Goal: Task Accomplishment & Management: Manage account settings

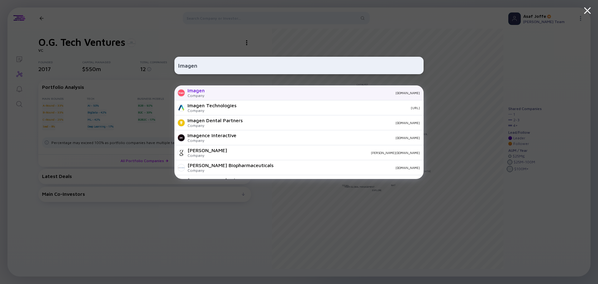
type input "Imagen"
click at [204, 94] on div "Company" at bounding box center [196, 95] width 17 height 5
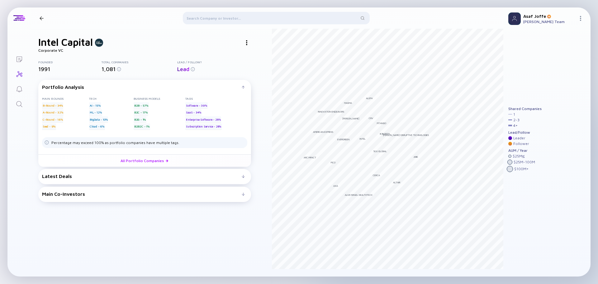
click at [22, 104] on icon "Search" at bounding box center [19, 103] width 7 height 7
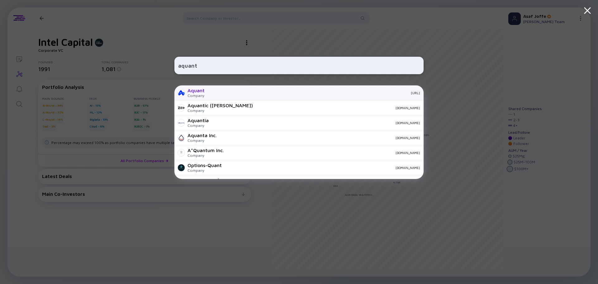
type input "aquant"
click at [208, 88] on div "Aquant Company aquant.ai" at bounding box center [298, 92] width 249 height 15
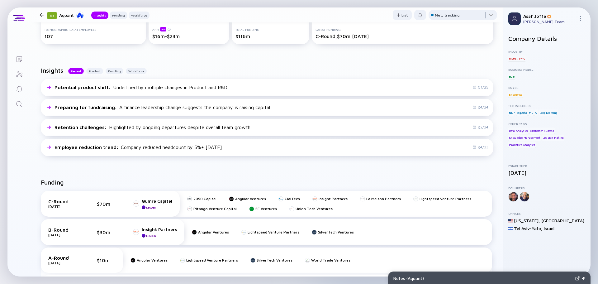
scroll to position [117, 0]
click at [17, 105] on icon "Search" at bounding box center [19, 104] width 6 height 6
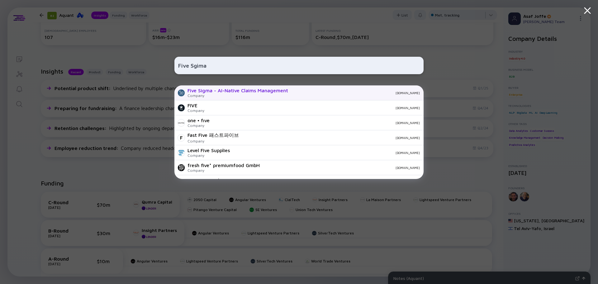
type input "Five Sgima"
click at [206, 96] on div "Company" at bounding box center [238, 95] width 101 height 5
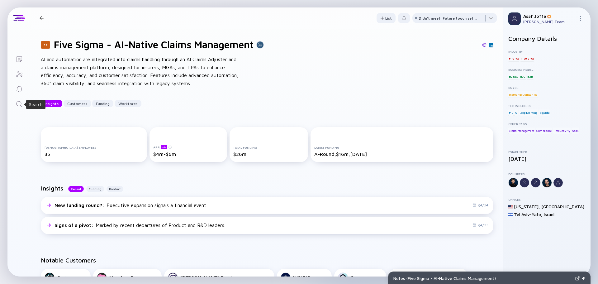
click at [20, 104] on icon "Search" at bounding box center [19, 103] width 7 height 7
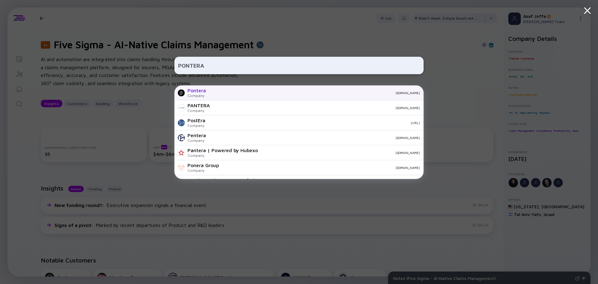
type input "PONTERA"
click at [231, 96] on div "Pontera Company pontera.com" at bounding box center [298, 92] width 249 height 15
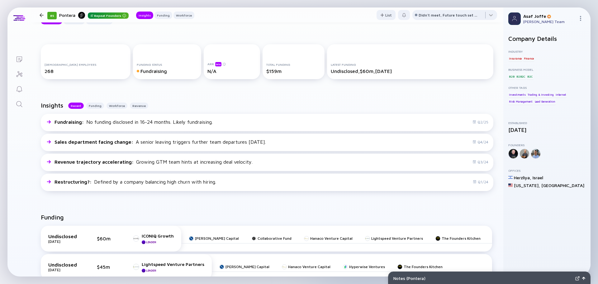
scroll to position [47, 0]
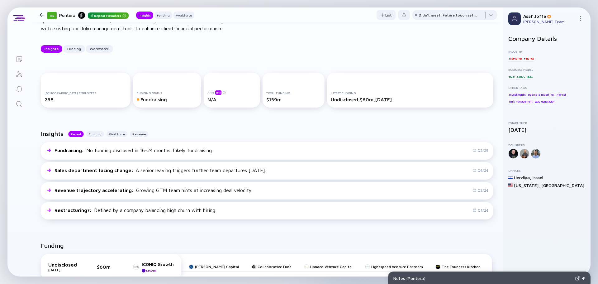
click at [24, 102] on link "Search" at bounding box center [18, 103] width 23 height 15
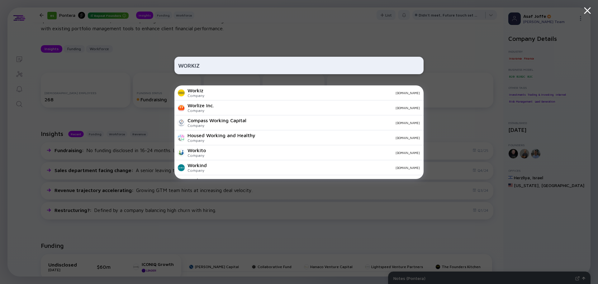
type input "WORKIZ"
click at [241, 93] on div "workiz.com" at bounding box center [314, 93] width 211 height 4
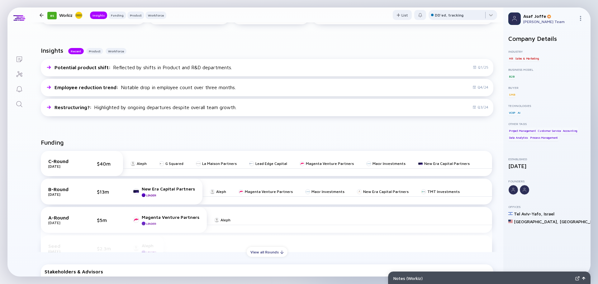
scroll to position [140, 0]
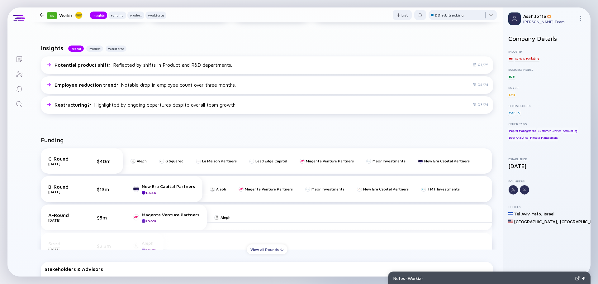
click at [21, 101] on icon "Search" at bounding box center [19, 103] width 7 height 7
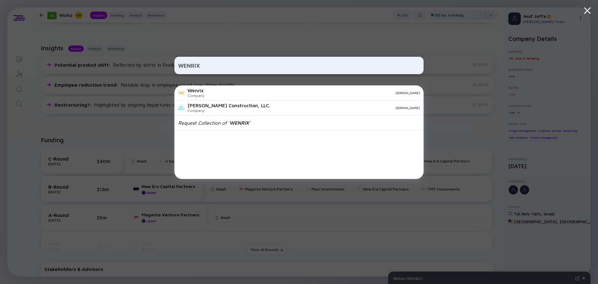
type input "WENRIX"
click at [211, 95] on div "Wenrix Company wenrix.com" at bounding box center [298, 92] width 249 height 15
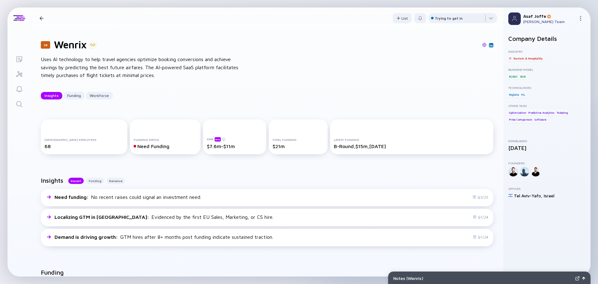
click at [482, 45] on img at bounding box center [484, 45] width 4 height 4
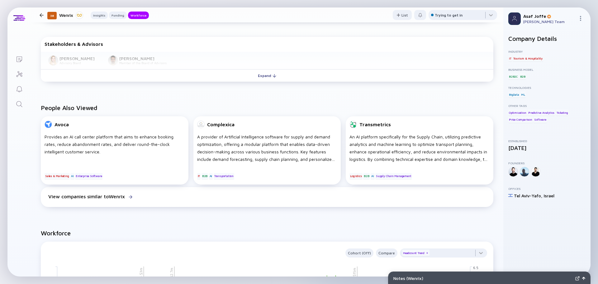
scroll to position [358, 0]
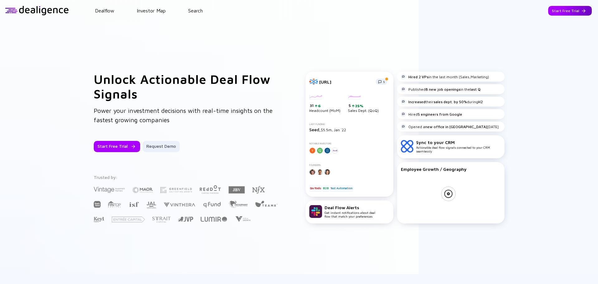
click at [555, 11] on div "Start Free Trial" at bounding box center [570, 11] width 44 height 10
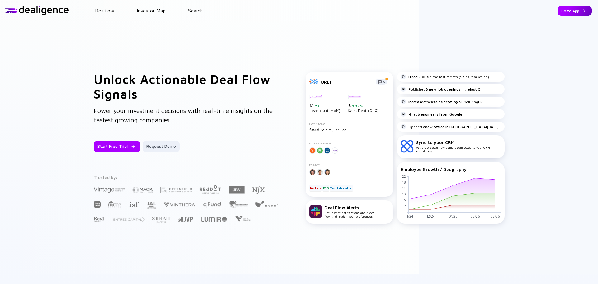
click at [569, 13] on div "Go to App" at bounding box center [575, 11] width 34 height 10
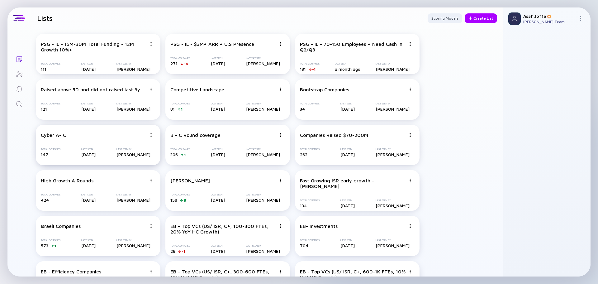
click at [111, 140] on div "Cyber A- C Total Companies 147 Last Seen [DATE] Last Seen By [PERSON_NAME]" at bounding box center [98, 145] width 125 height 40
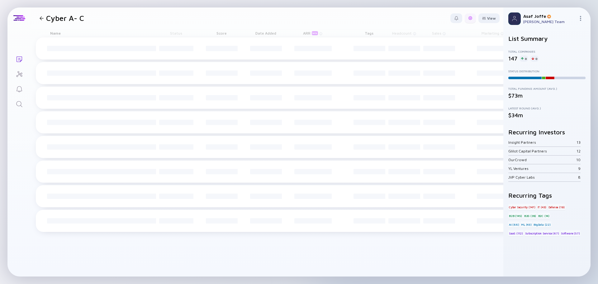
click at [471, 19] on div at bounding box center [470, 18] width 4 height 4
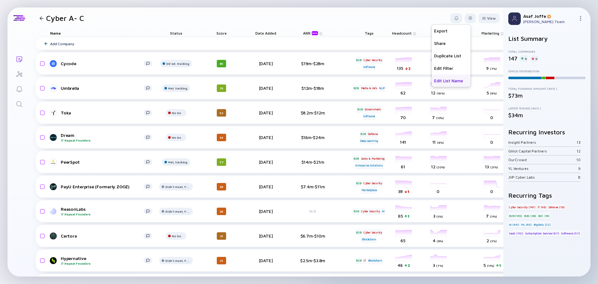
click at [450, 82] on div "Edit List Name" at bounding box center [451, 80] width 39 height 12
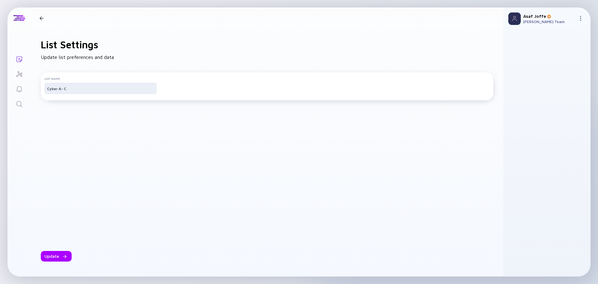
click at [76, 91] on input "Cyber A- C" at bounding box center [100, 88] width 107 height 6
type input "Weekly Funds Review"
click at [62, 256] on div at bounding box center [64, 256] width 4 height 4
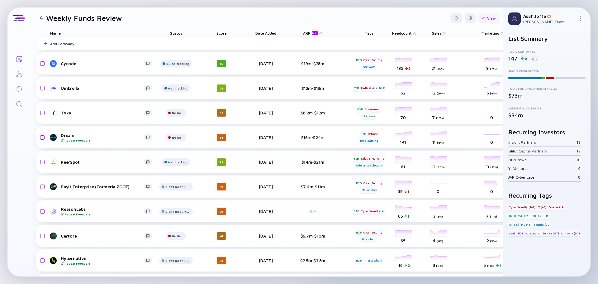
click at [482, 19] on div at bounding box center [484, 18] width 4 height 3
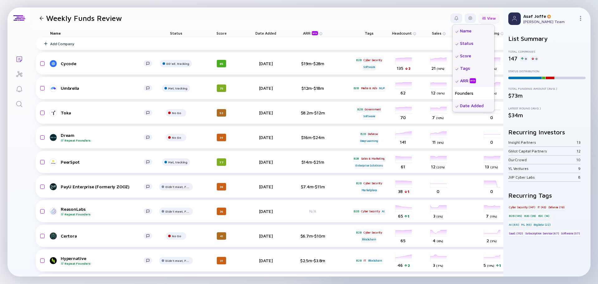
click at [482, 19] on div at bounding box center [484, 18] width 4 height 3
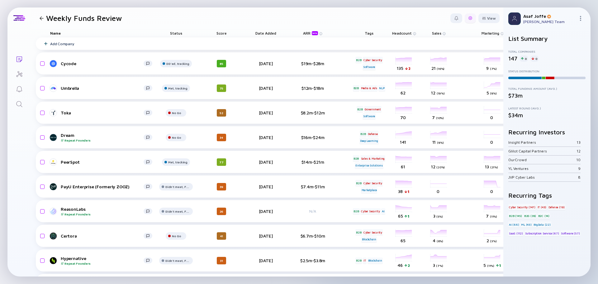
click at [468, 20] on div at bounding box center [470, 18] width 11 height 10
click at [445, 67] on div "Edit Filter" at bounding box center [451, 68] width 39 height 12
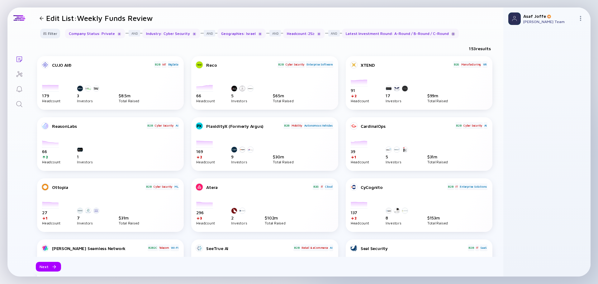
click at [451, 35] on div at bounding box center [453, 34] width 4 height 4
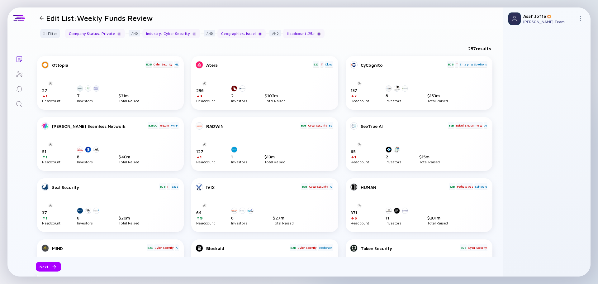
click at [317, 33] on div at bounding box center [319, 34] width 4 height 4
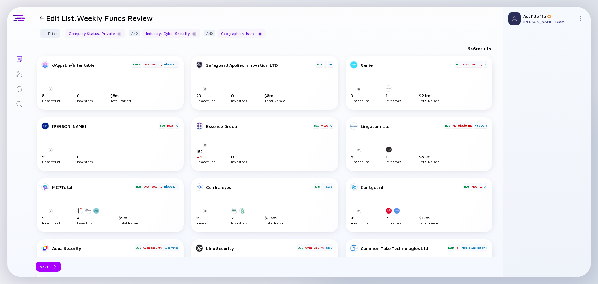
click at [193, 34] on div at bounding box center [195, 34] width 4 height 4
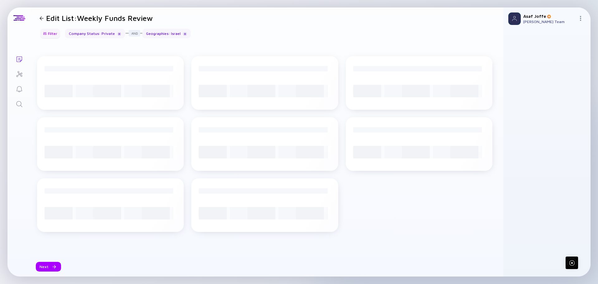
click at [45, 31] on div "Filter" at bounding box center [50, 34] width 22 height 10
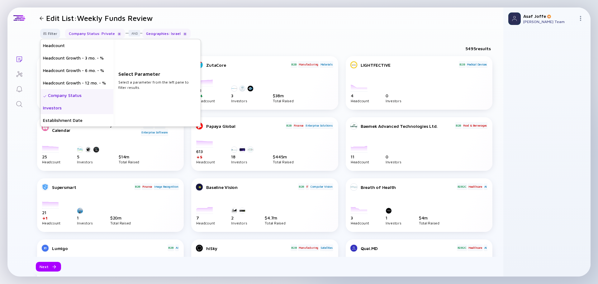
click at [70, 112] on div "Investors" at bounding box center [76, 108] width 73 height 12
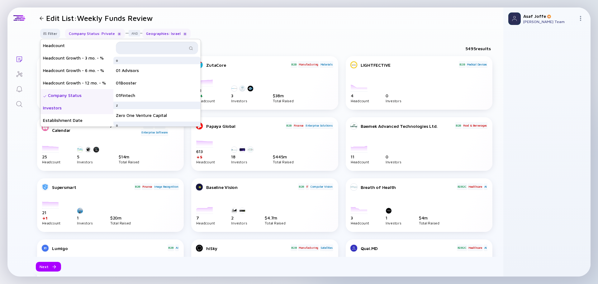
click at [165, 48] on input "text" at bounding box center [154, 48] width 68 height 6
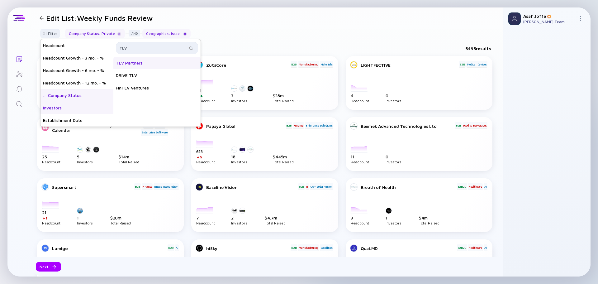
type input "TLV"
click at [159, 59] on div "TLV Partners" at bounding box center [156, 63] width 87 height 12
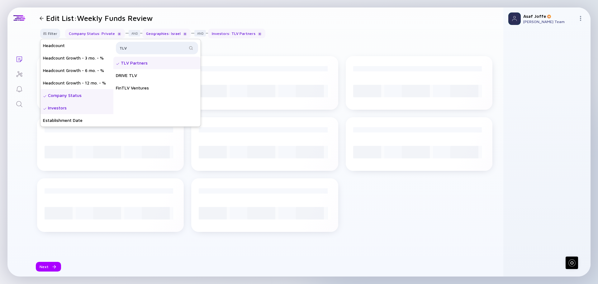
click at [273, 41] on div "Filter Headcount Headcount Growth - 3 mo. - % Headcount Growth - 6 mo. - % Head…" at bounding box center [267, 36] width 473 height 15
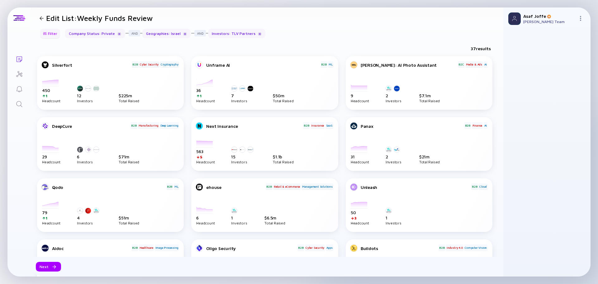
click at [48, 34] on div "Filter" at bounding box center [50, 34] width 22 height 10
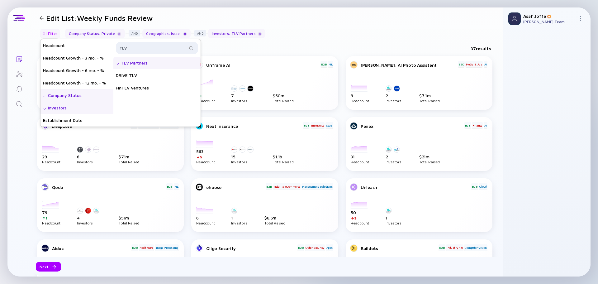
click at [48, 34] on div "Filter" at bounding box center [50, 34] width 22 height 10
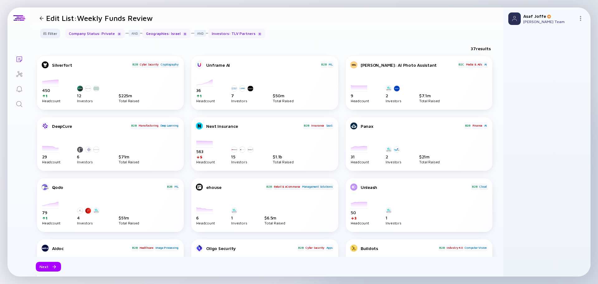
click at [324, 38] on div "Filter Company Status : Private Geographies : Israel Investors : TLV Partners" at bounding box center [267, 36] width 473 height 15
